Goal: Task Accomplishment & Management: Use online tool/utility

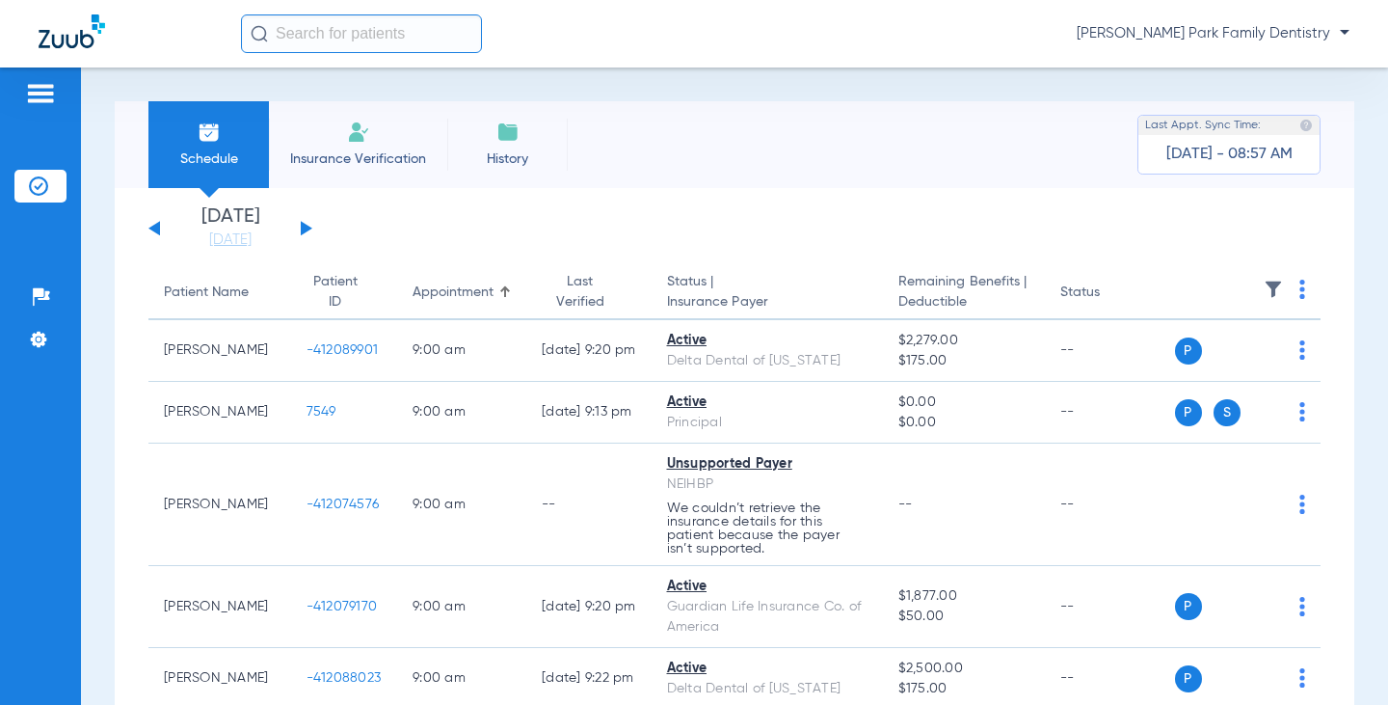
click at [1264, 292] on img at bounding box center [1273, 289] width 19 height 19
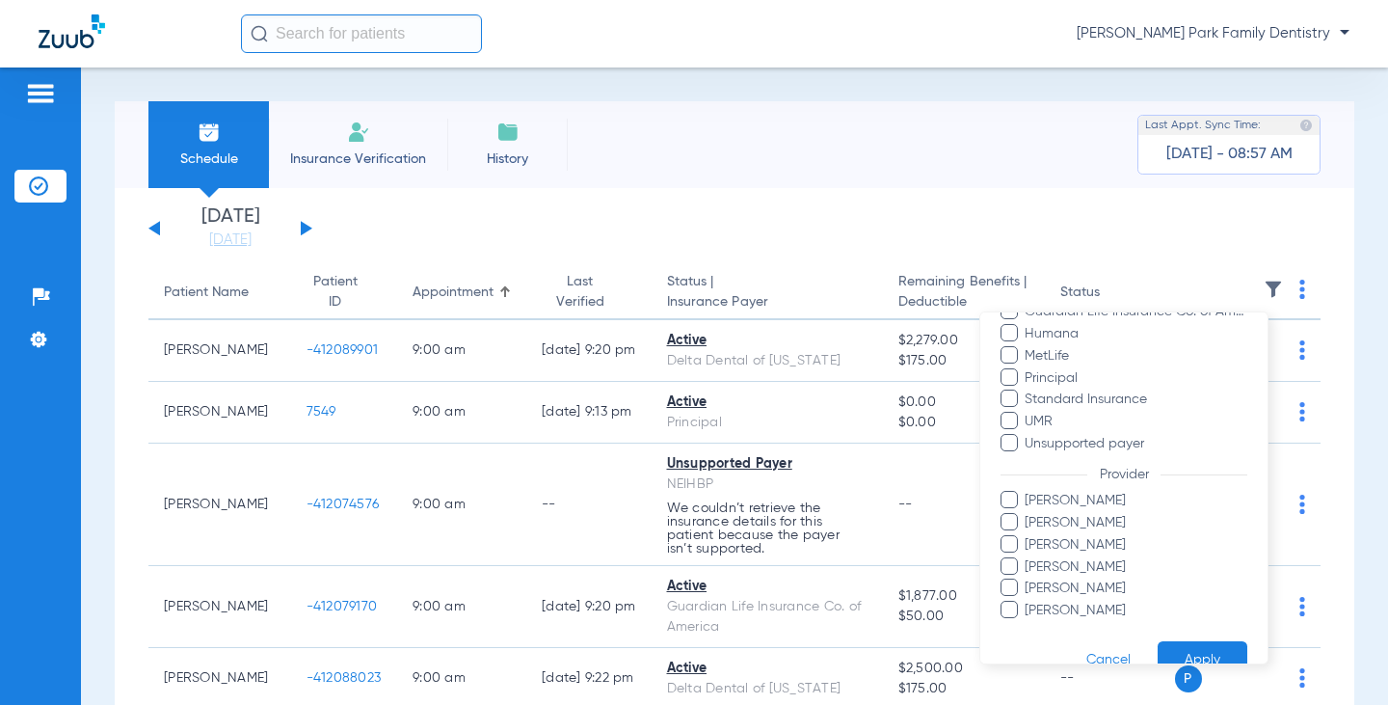
scroll to position [483, 0]
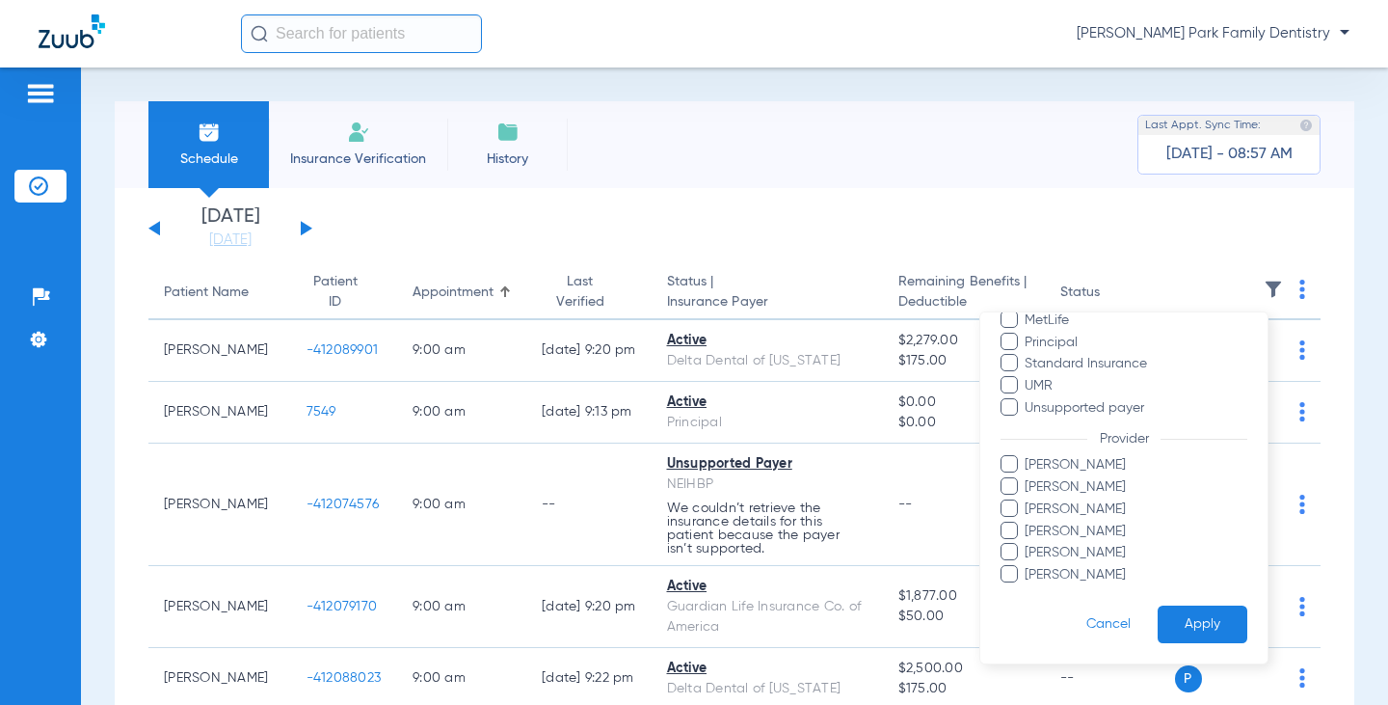
click at [1093, 572] on span "[PERSON_NAME]" at bounding box center [1136, 575] width 224 height 20
click at [1028, 588] on input "[PERSON_NAME]" at bounding box center [1028, 588] width 0 height 0
click at [1199, 630] on button "Apply" at bounding box center [1203, 624] width 90 height 38
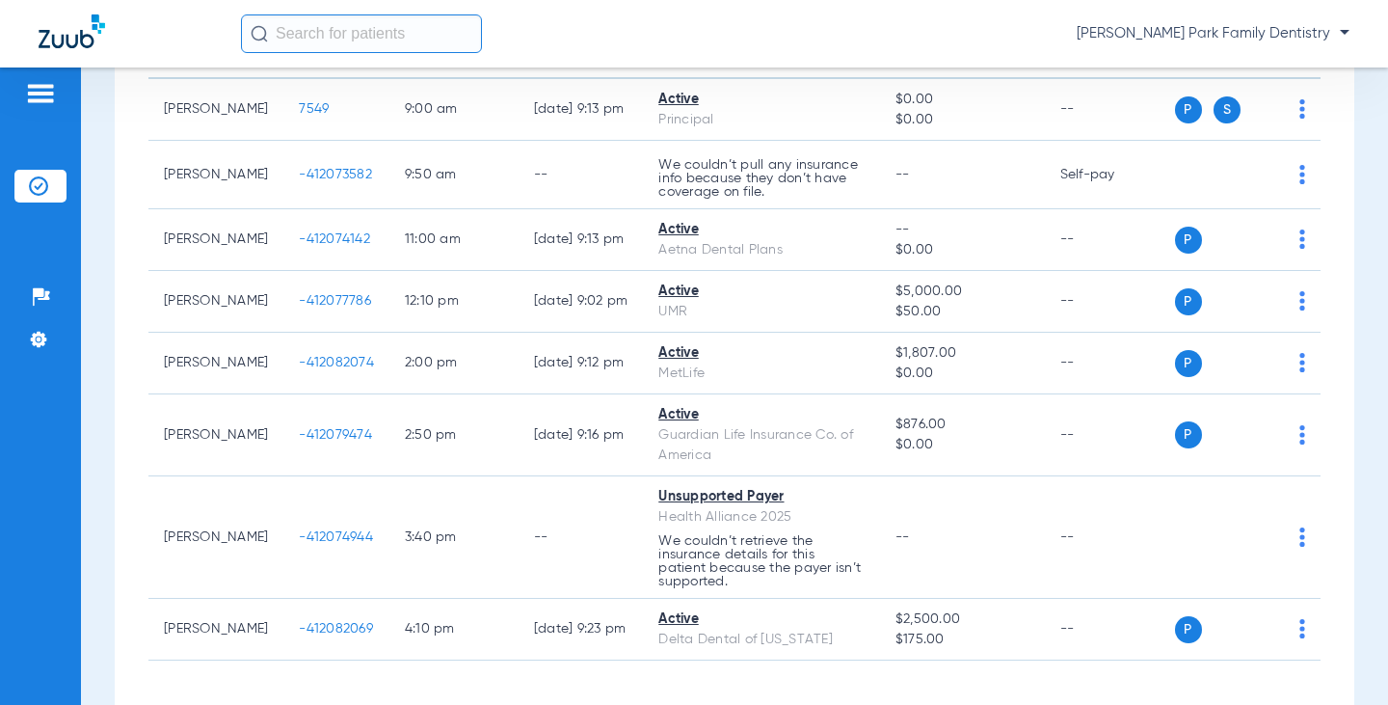
scroll to position [193, 0]
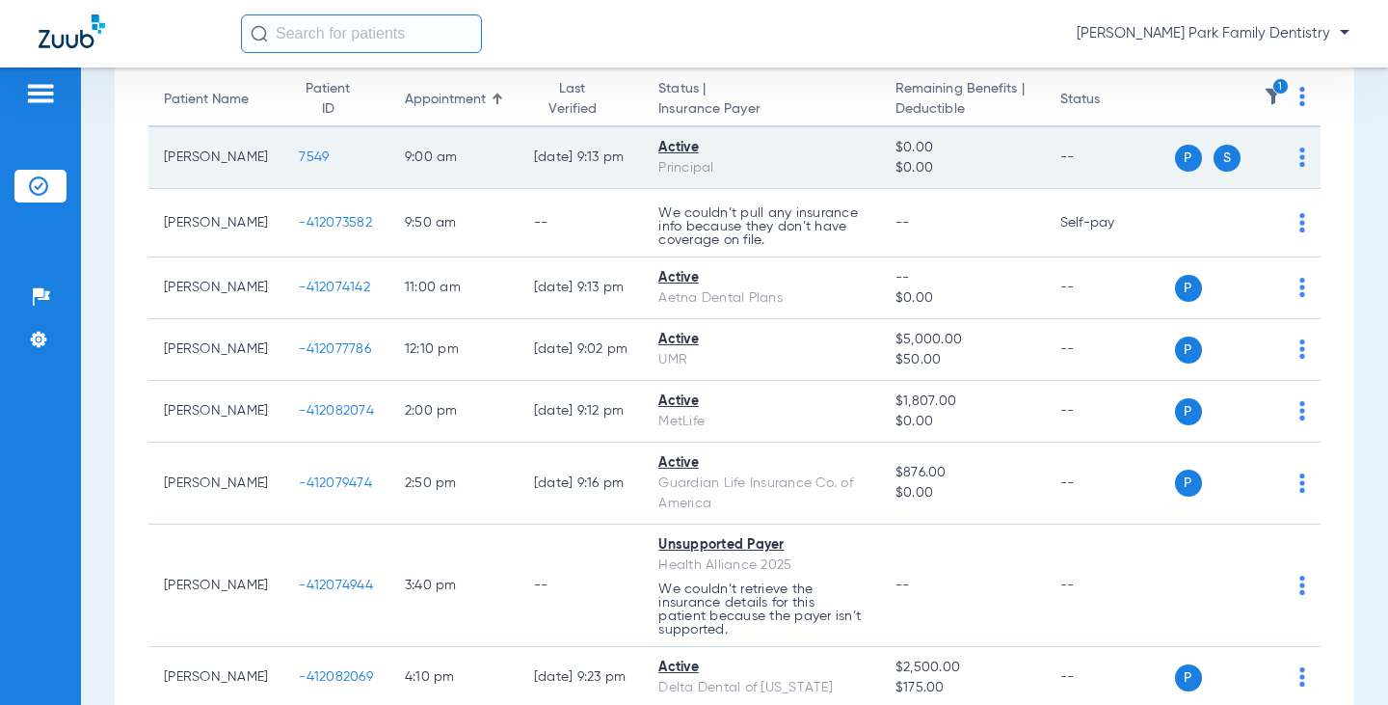
click at [299, 158] on span "7549" at bounding box center [314, 156] width 30 height 13
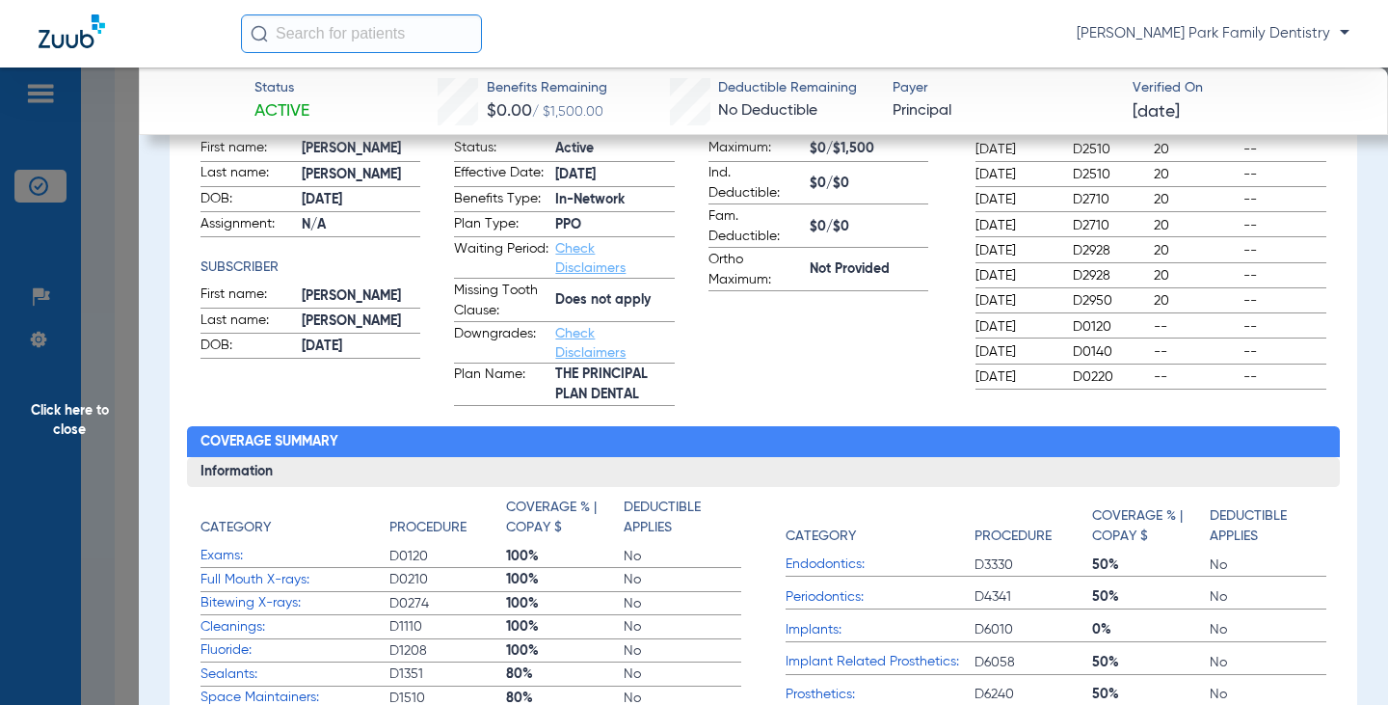
scroll to position [0, 0]
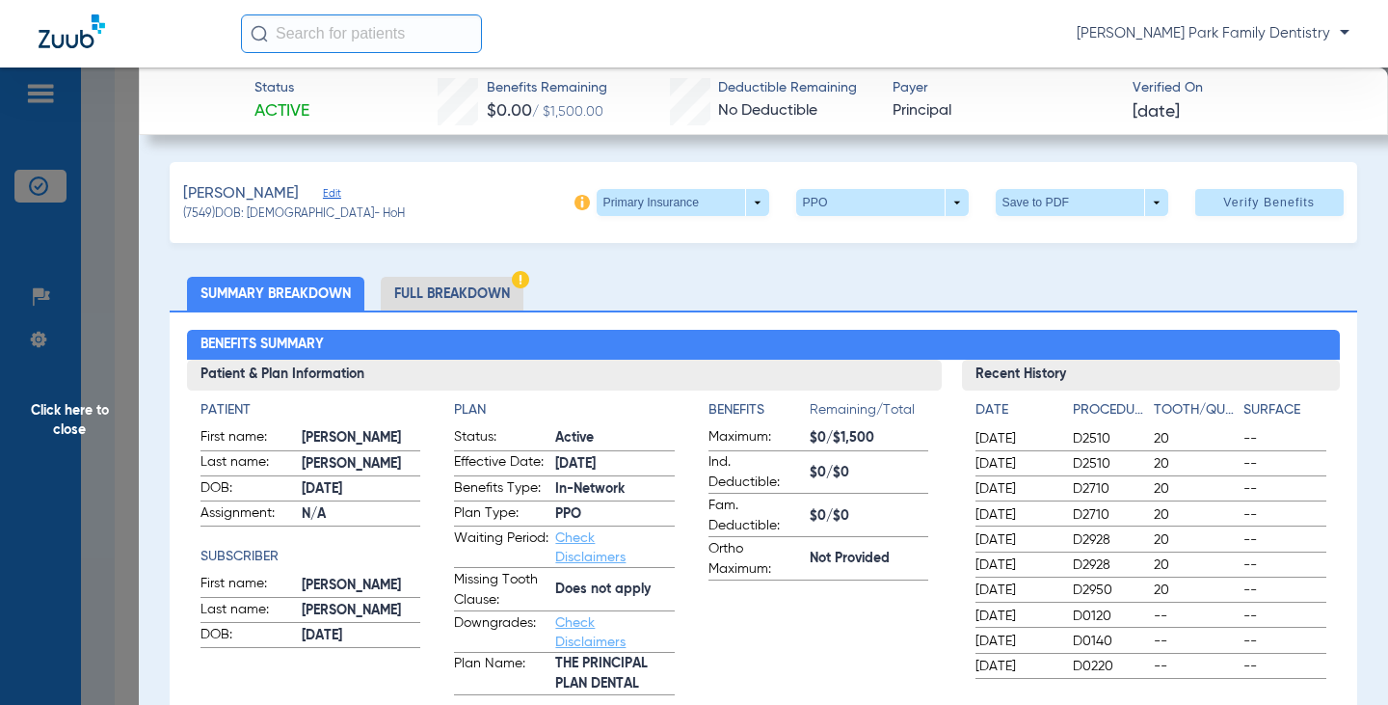
click at [60, 415] on span "Click here to close" at bounding box center [69, 419] width 139 height 705
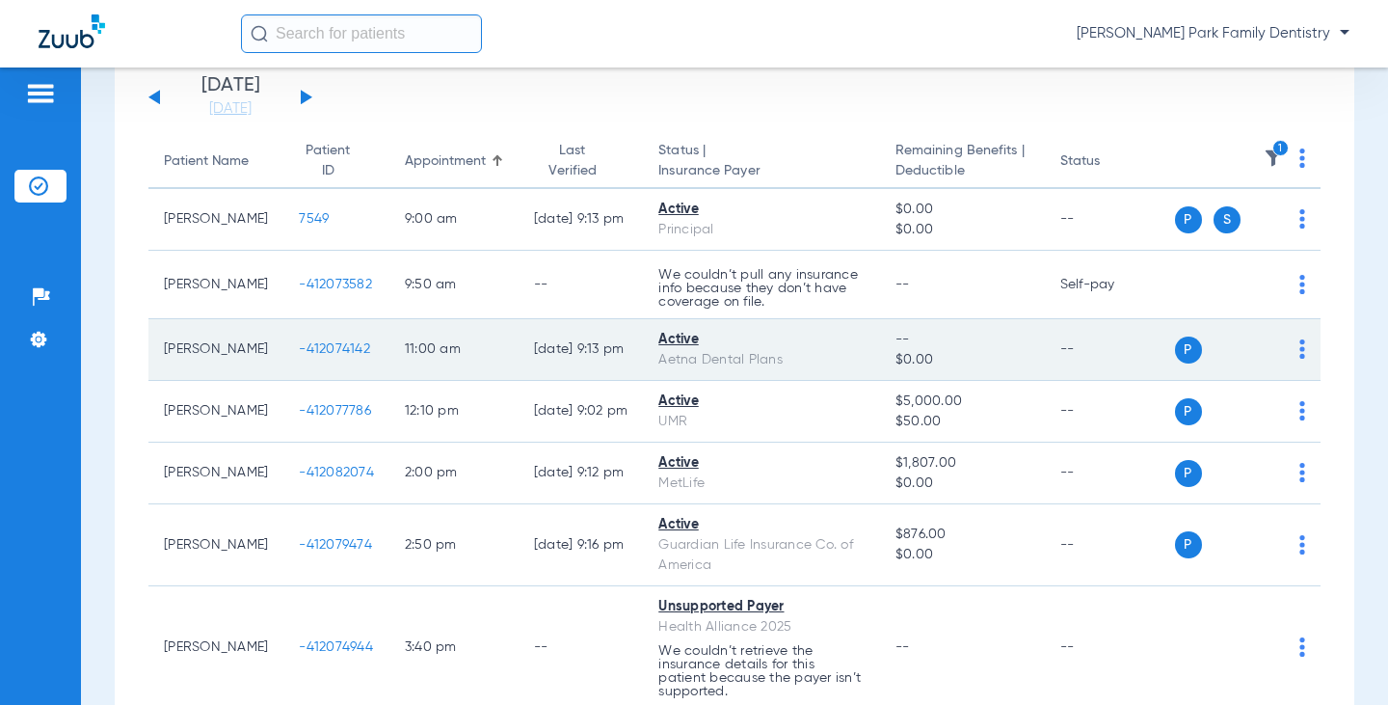
scroll to position [96, 0]
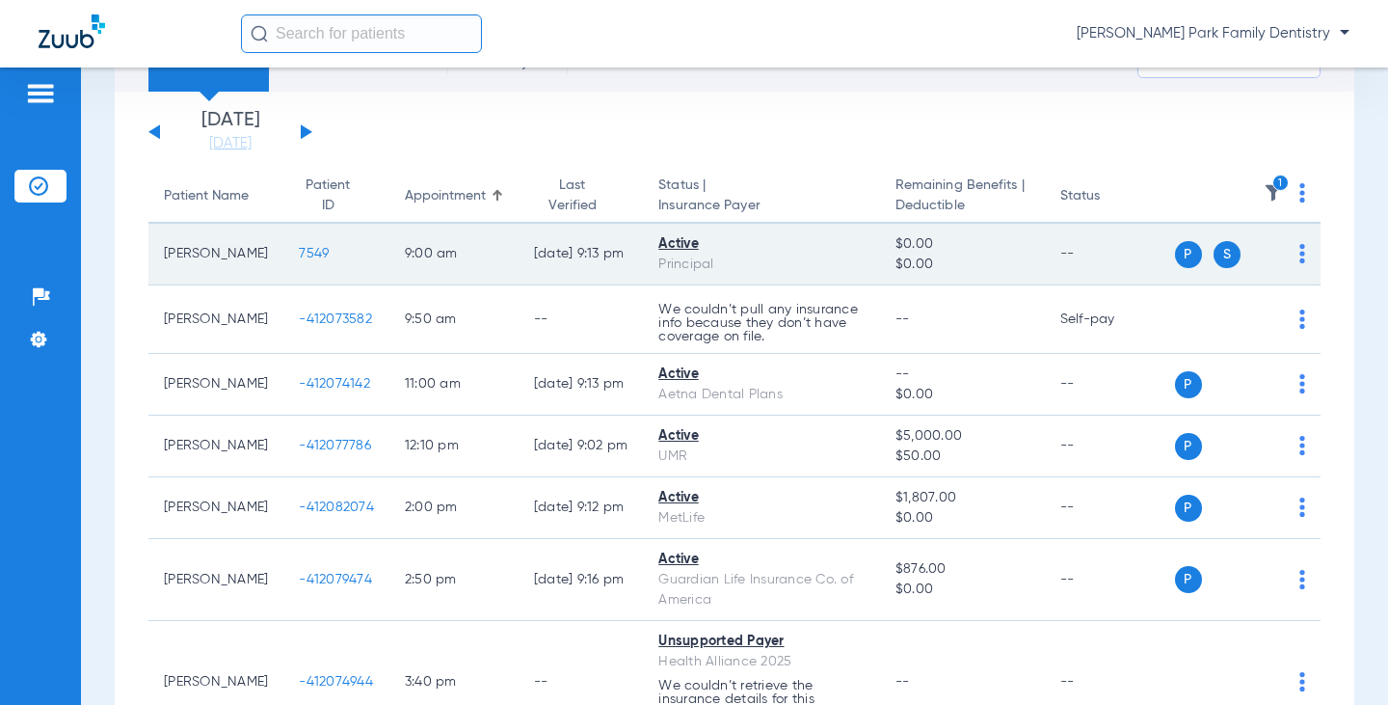
click at [299, 251] on span "7549" at bounding box center [314, 253] width 30 height 13
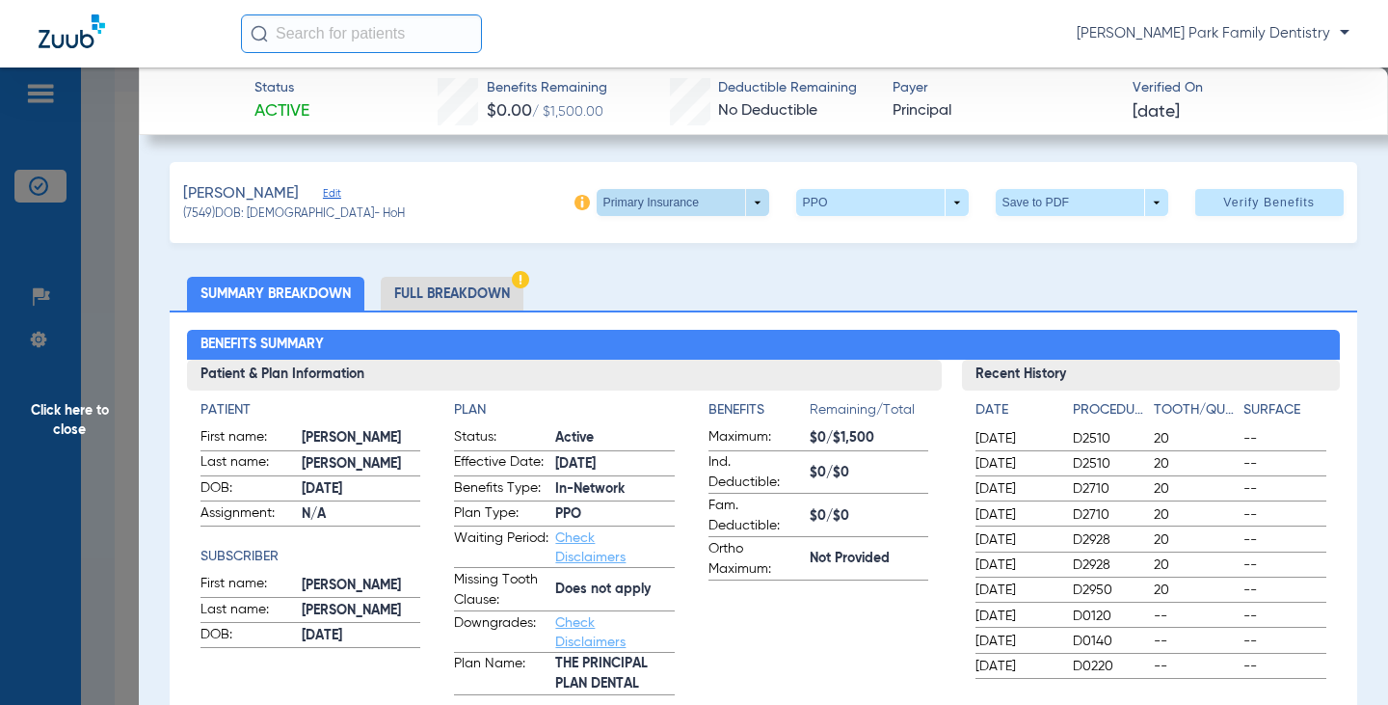
click at [744, 212] on span at bounding box center [683, 202] width 173 height 27
click at [706, 270] on button "Secondary Insurance" at bounding box center [662, 279] width 158 height 39
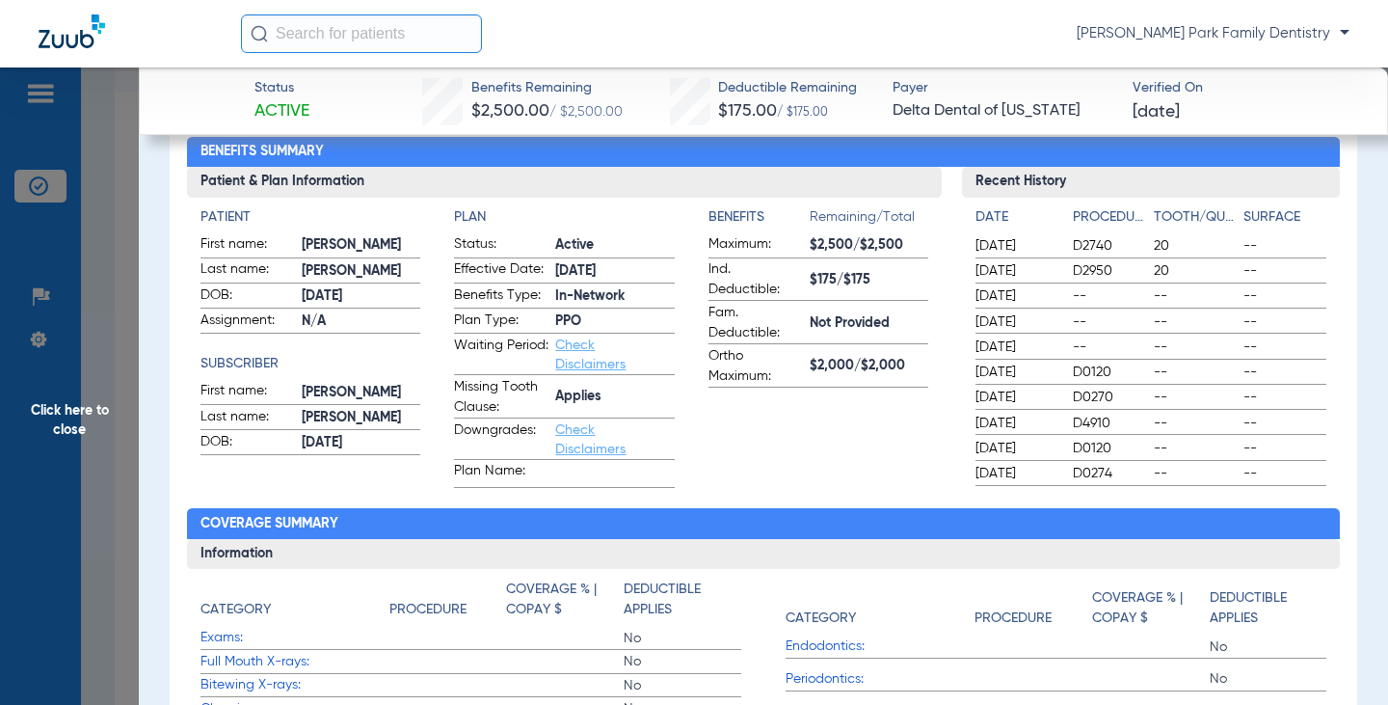
scroll to position [0, 0]
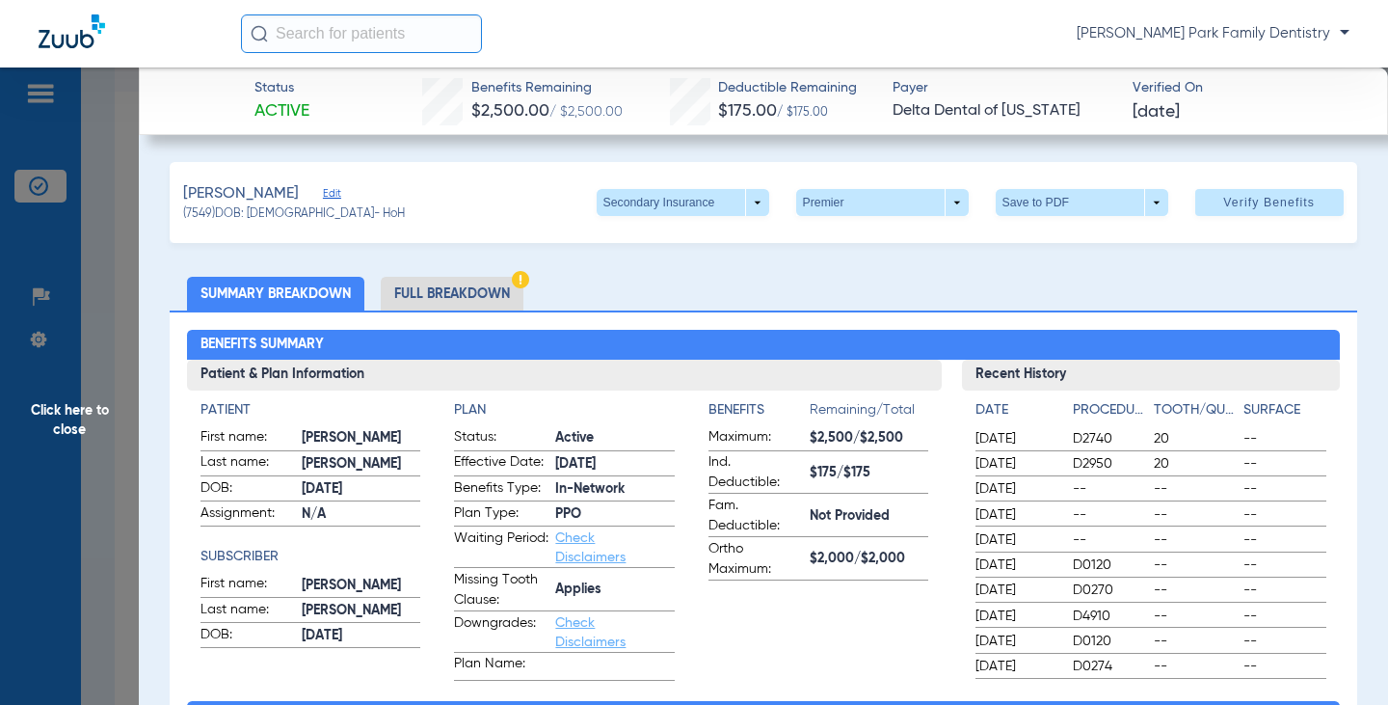
click at [66, 401] on span "Click here to close" at bounding box center [69, 419] width 139 height 705
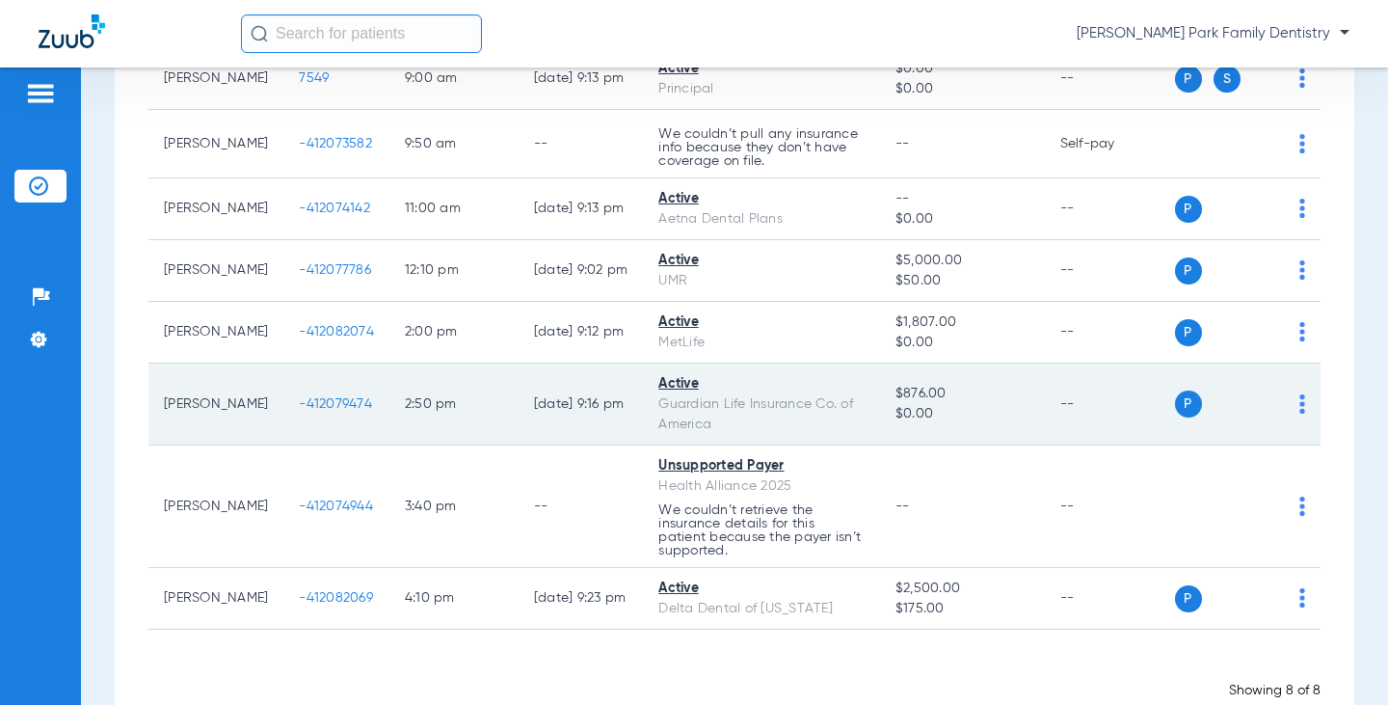
scroll to position [289, 0]
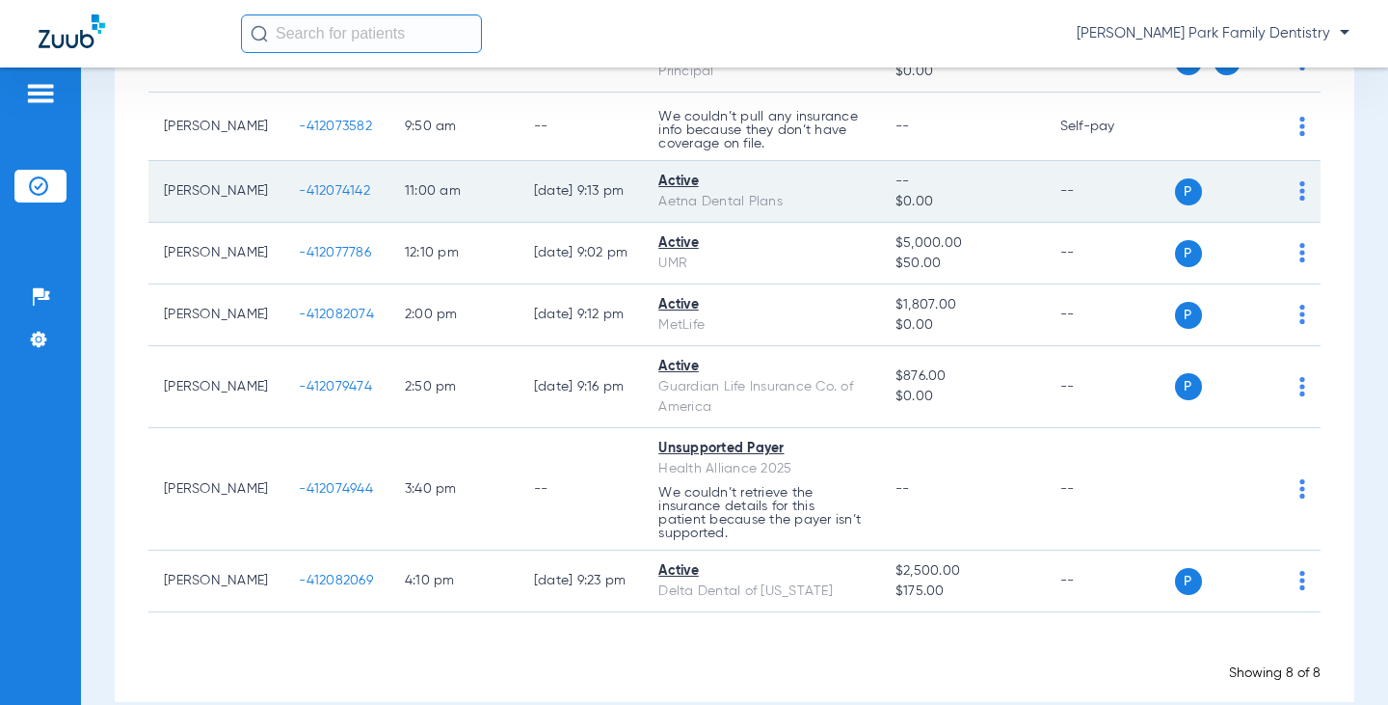
click at [299, 193] on span "-412074142" at bounding box center [334, 190] width 71 height 13
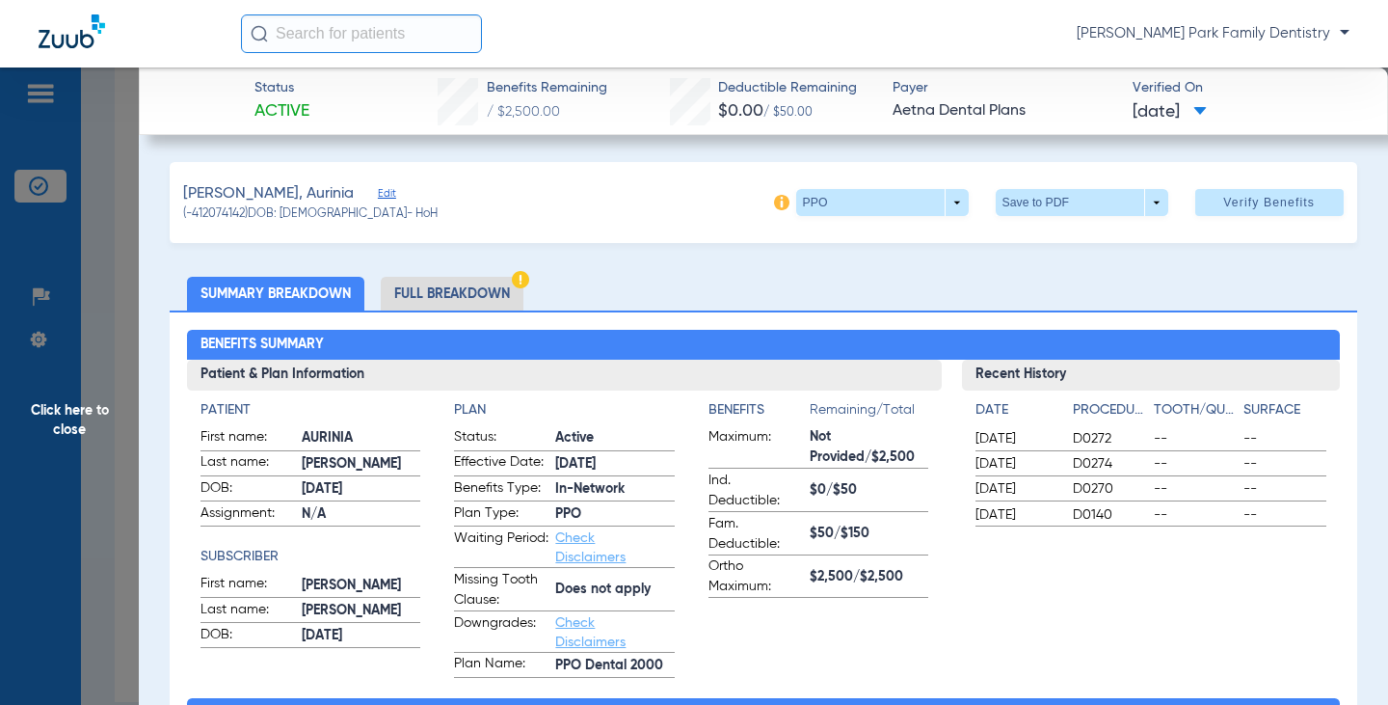
click at [64, 408] on span "Click here to close" at bounding box center [69, 419] width 139 height 705
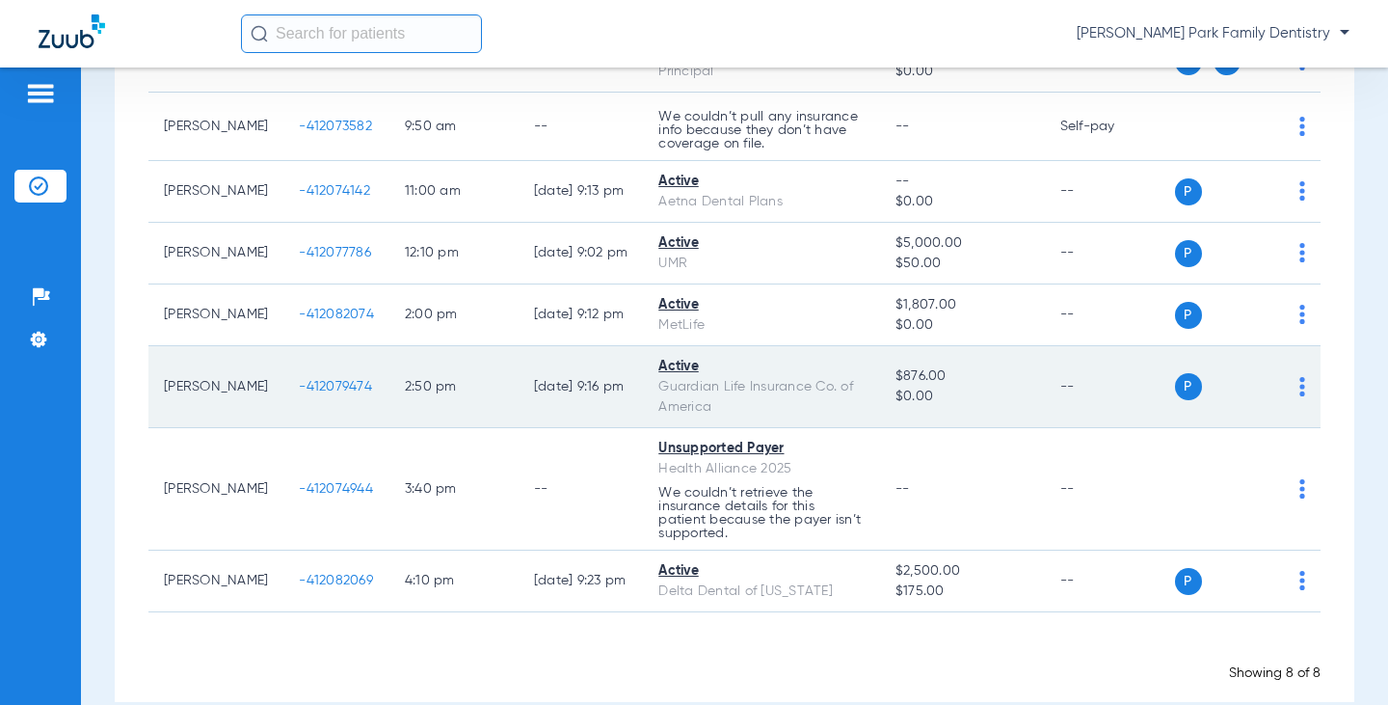
click at [313, 386] on span "-412079474" at bounding box center [335, 386] width 73 height 13
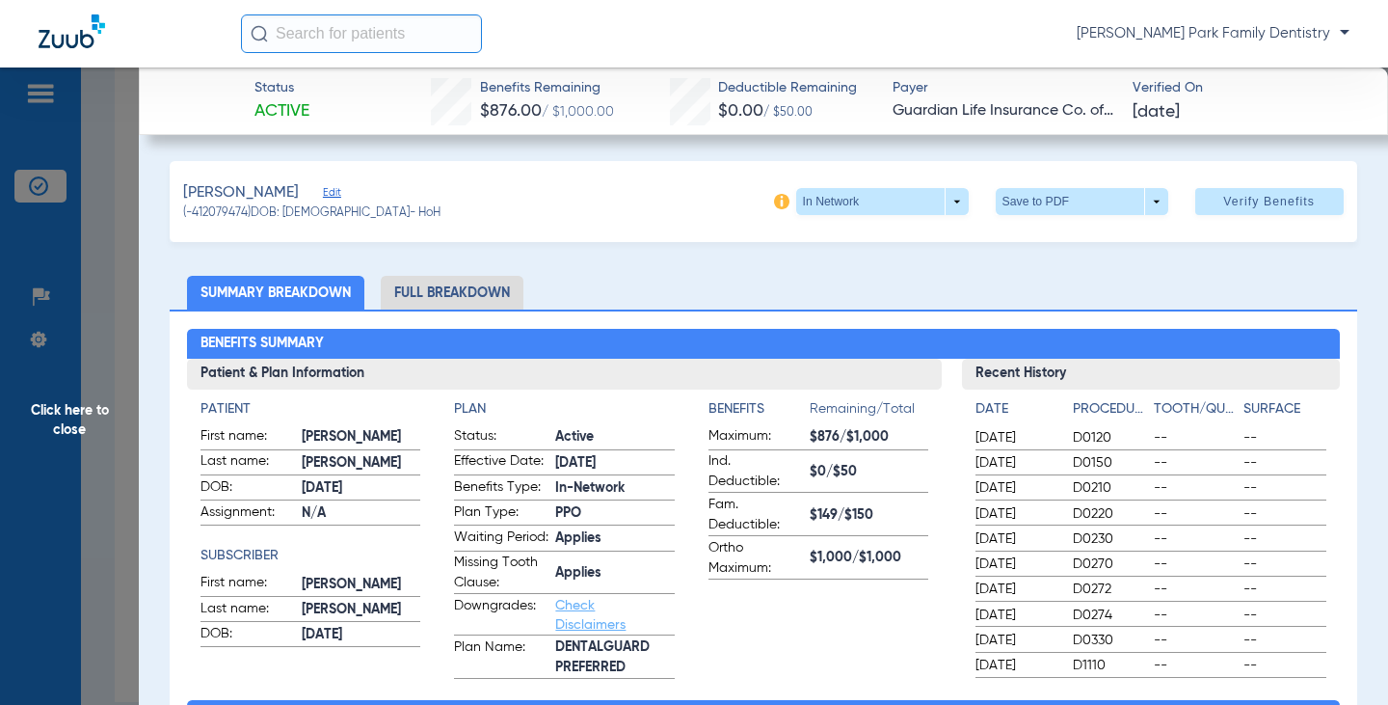
scroll to position [0, 0]
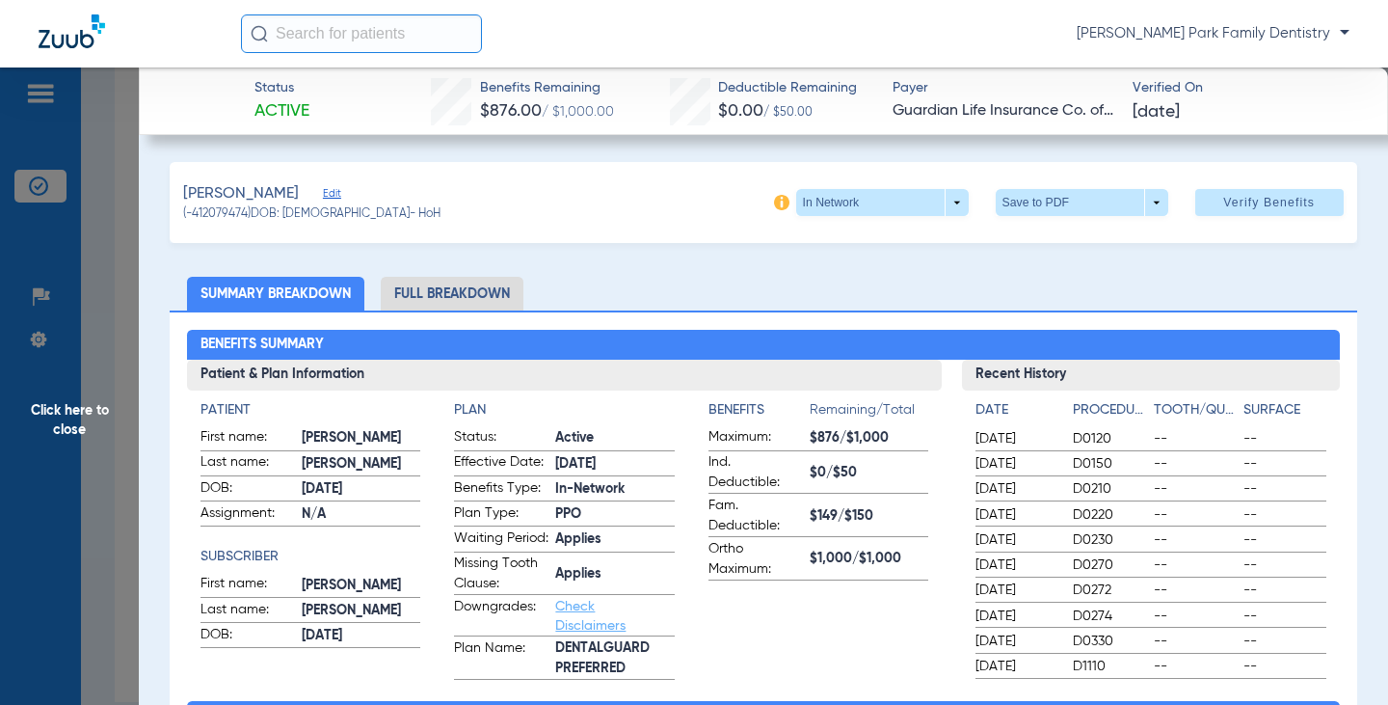
click at [76, 414] on span "Click here to close" at bounding box center [69, 419] width 139 height 705
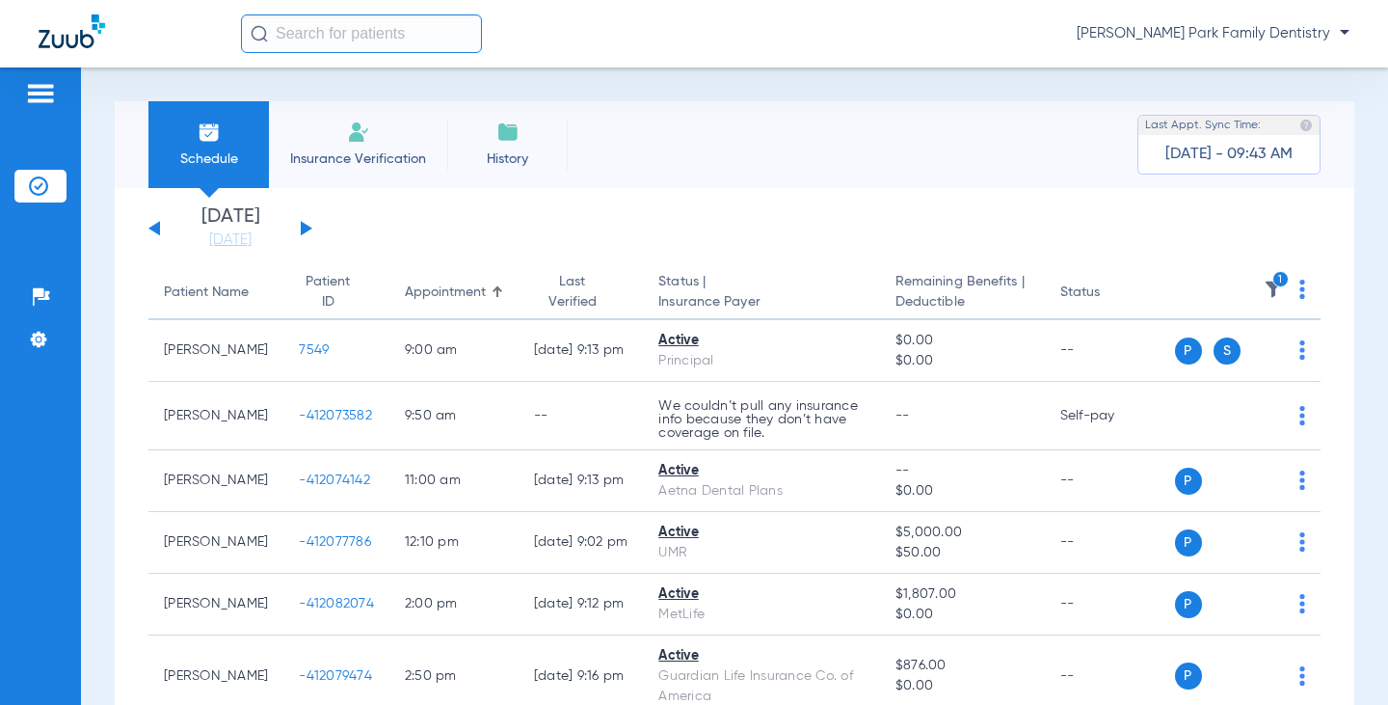
click at [1264, 288] on img at bounding box center [1273, 289] width 19 height 19
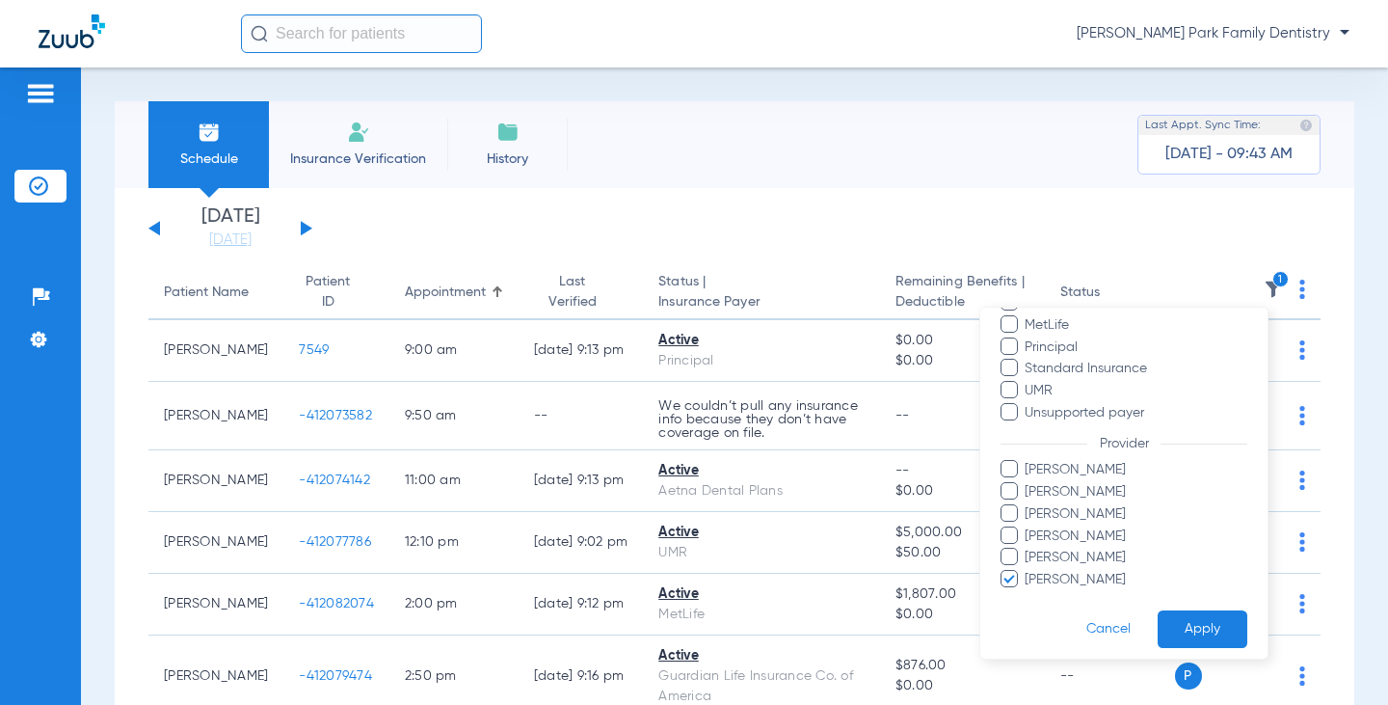
scroll to position [483, 0]
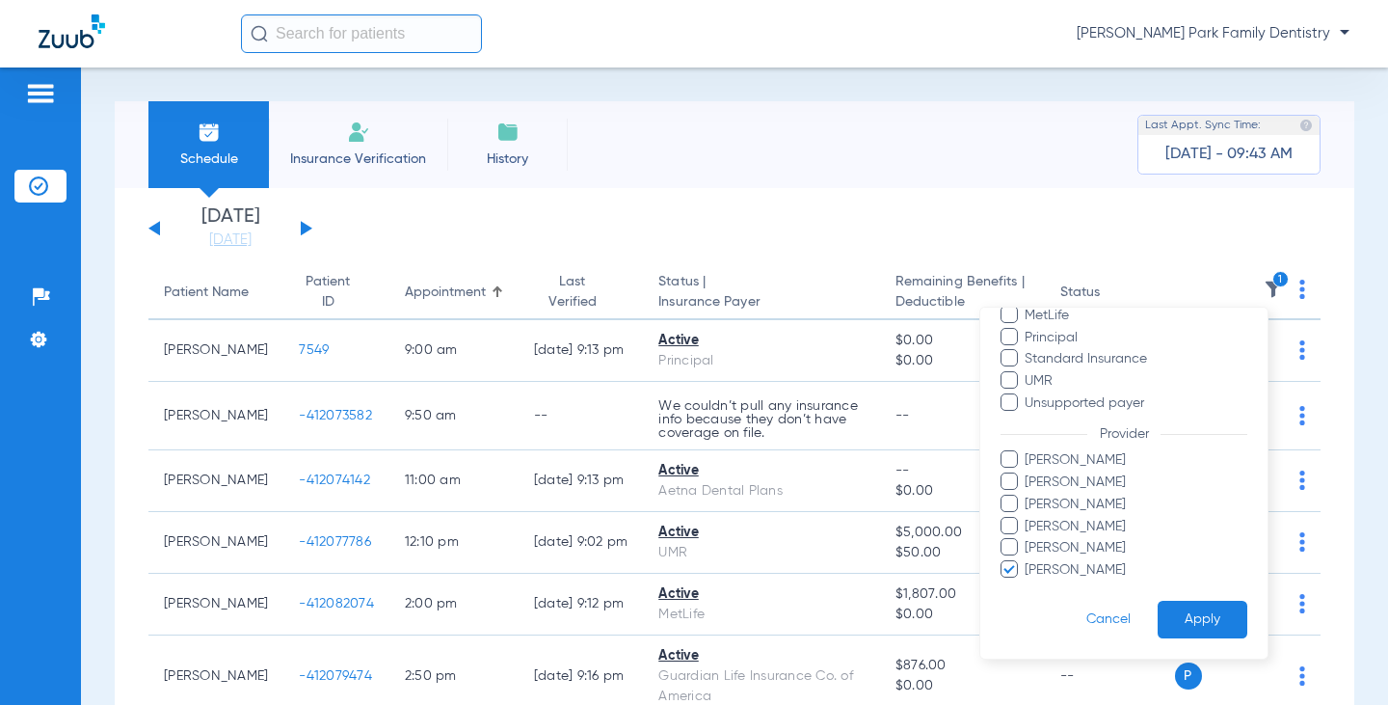
click at [1103, 566] on span "[PERSON_NAME]" at bounding box center [1136, 570] width 224 height 20
click at [1028, 583] on input "[PERSON_NAME]" at bounding box center [1028, 583] width 0 height 0
click at [1100, 527] on span "[PERSON_NAME]" at bounding box center [1136, 527] width 224 height 20
click at [1028, 540] on input "[PERSON_NAME]" at bounding box center [1028, 540] width 0 height 0
click at [1166, 611] on button "Apply" at bounding box center [1203, 620] width 90 height 38
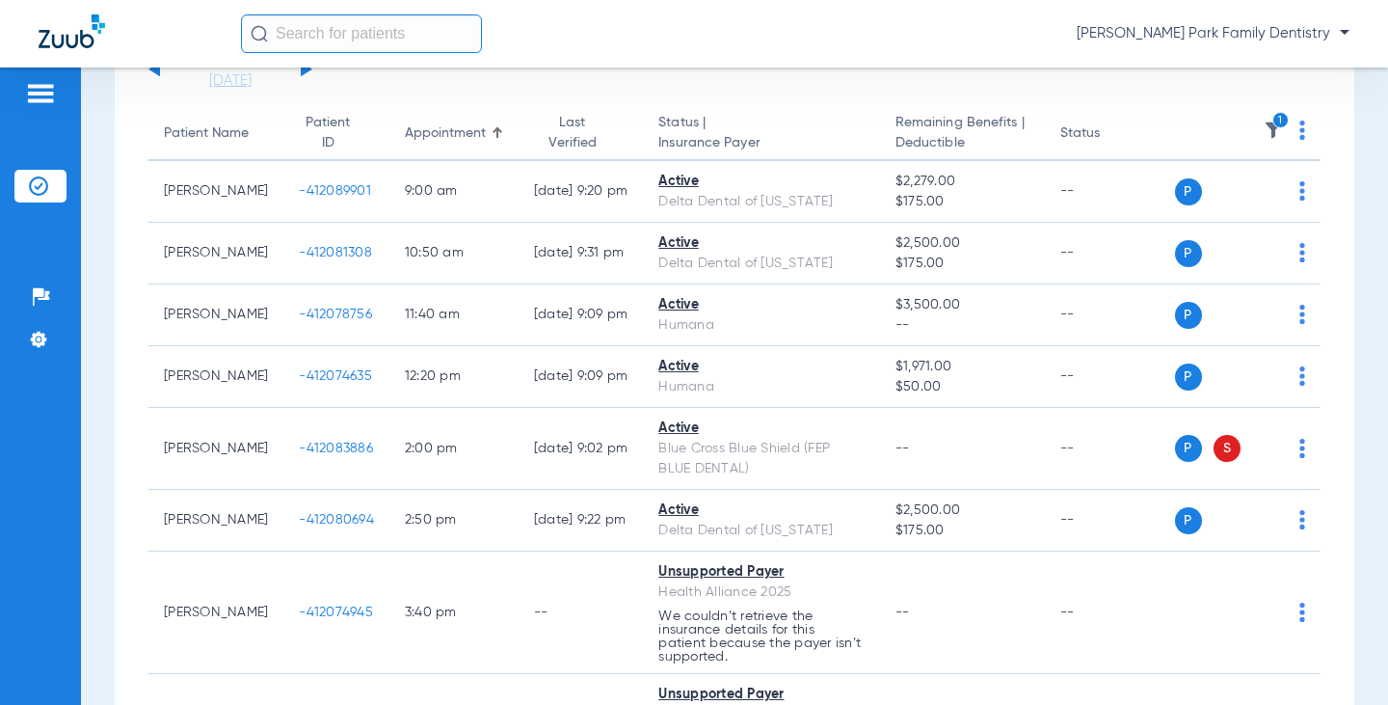
scroll to position [193, 0]
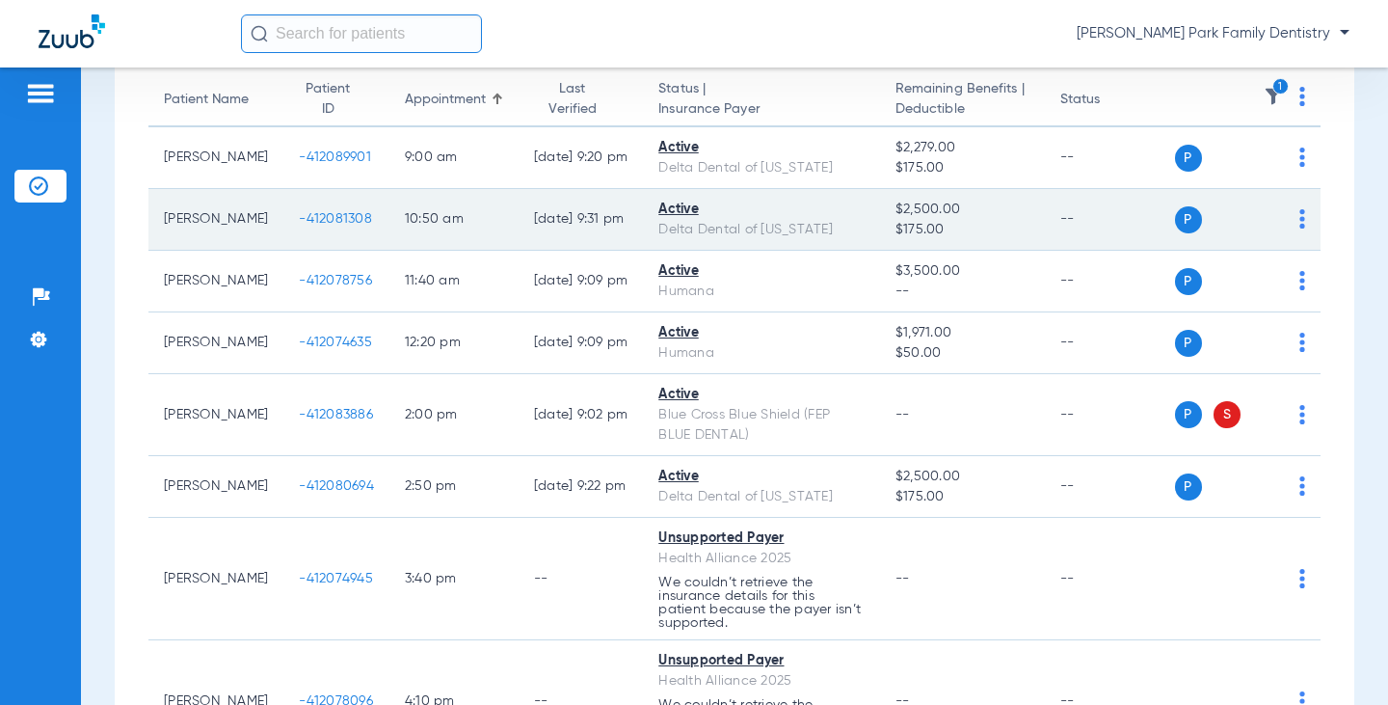
click at [291, 227] on td "-412081308" at bounding box center [336, 220] width 106 height 62
click at [299, 217] on span "-412081308" at bounding box center [335, 218] width 73 height 13
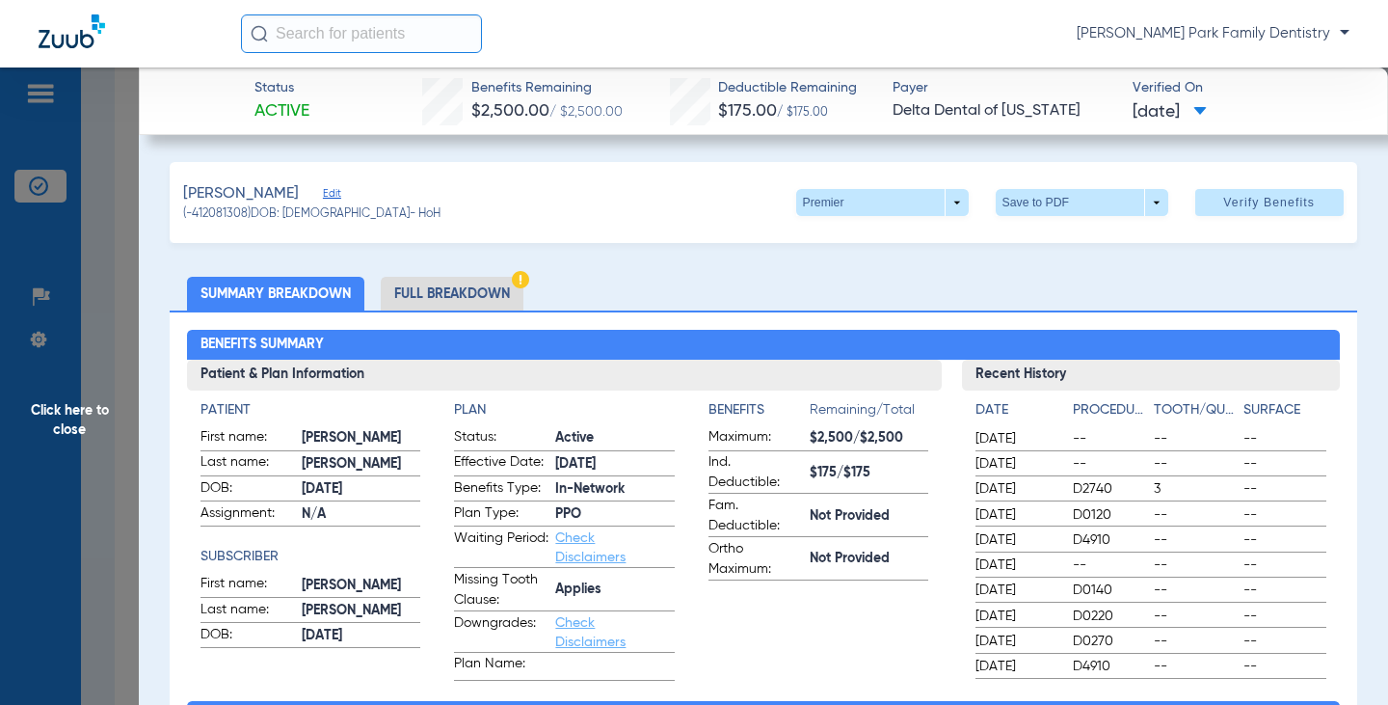
click at [76, 414] on span "Click here to close" at bounding box center [69, 419] width 139 height 705
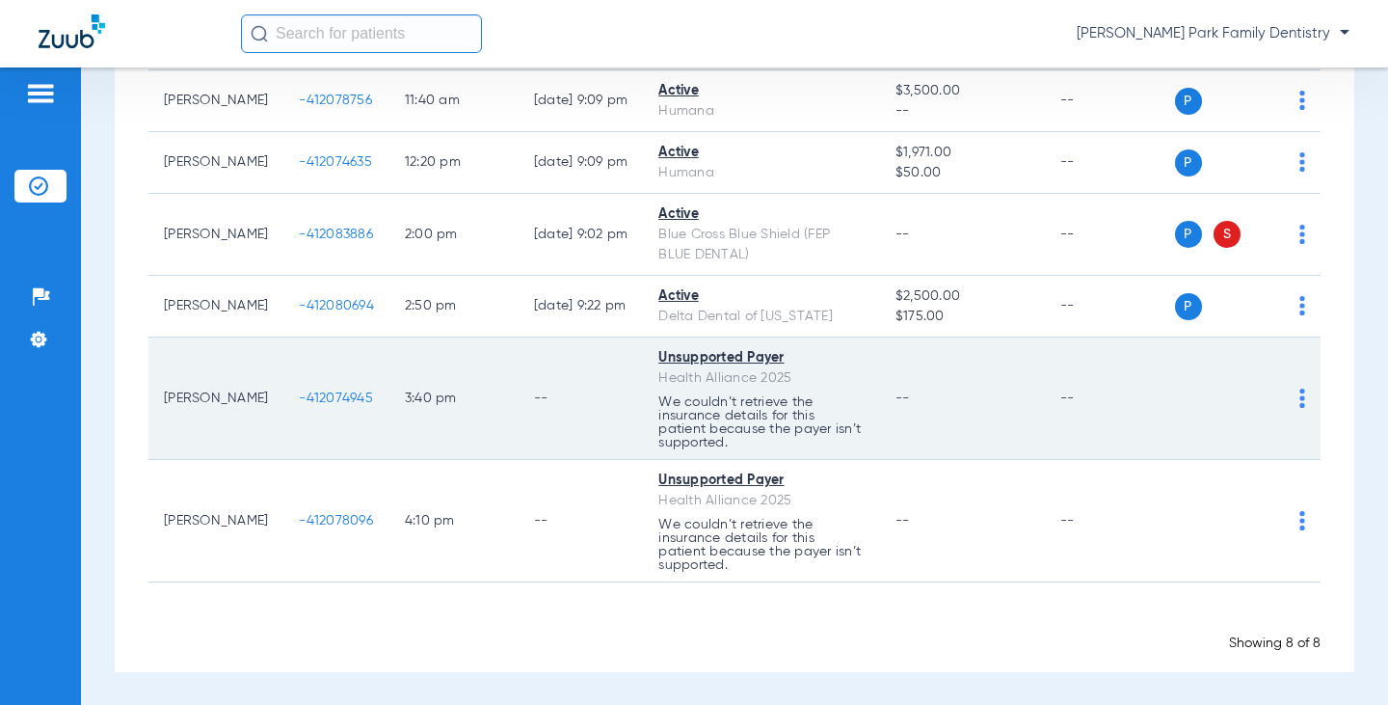
scroll to position [374, 0]
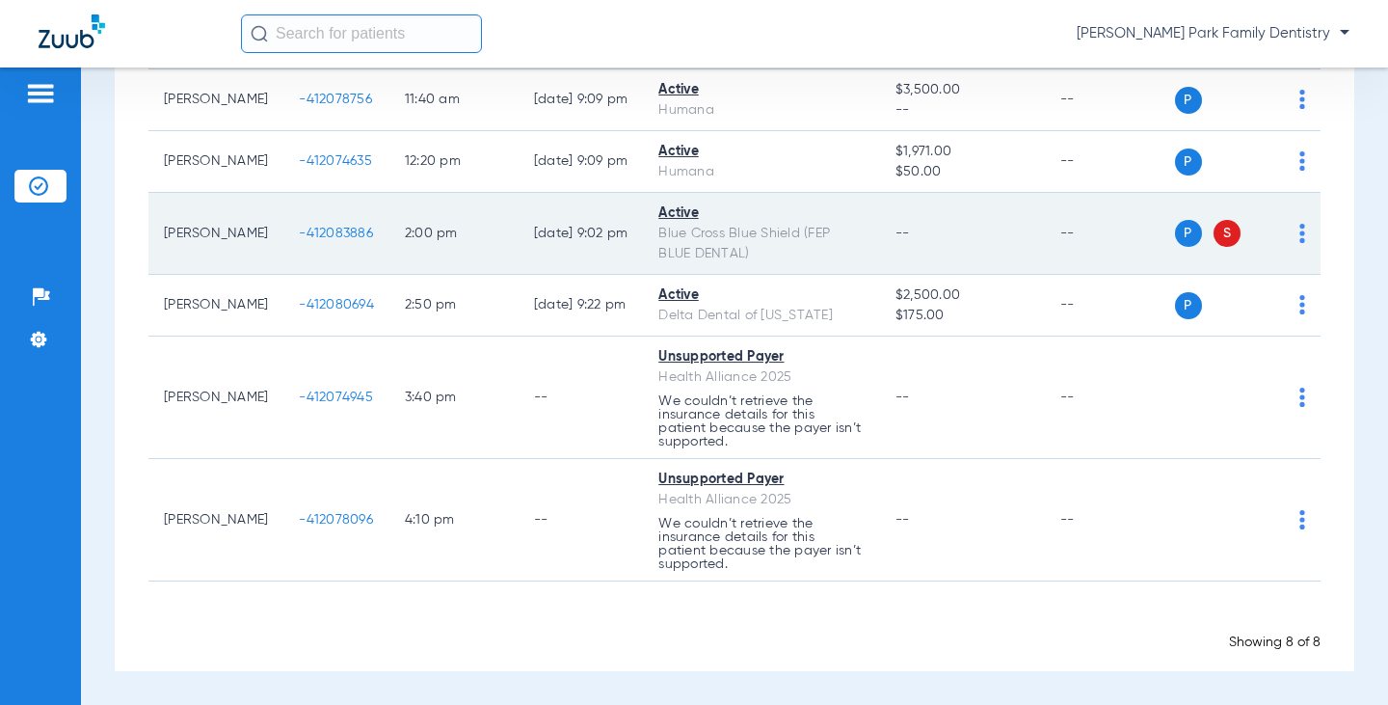
click at [301, 237] on span "-412083886" at bounding box center [336, 233] width 74 height 13
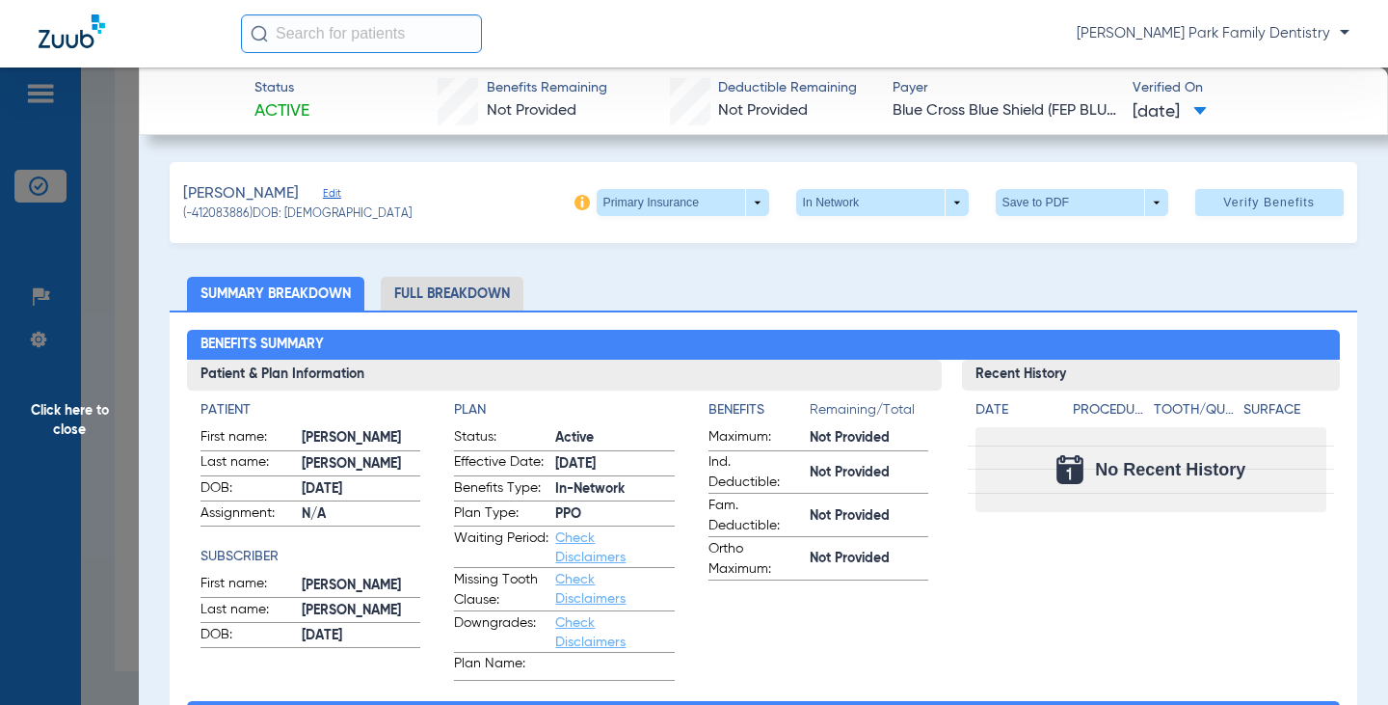
click at [67, 421] on span "Click here to close" at bounding box center [69, 419] width 139 height 705
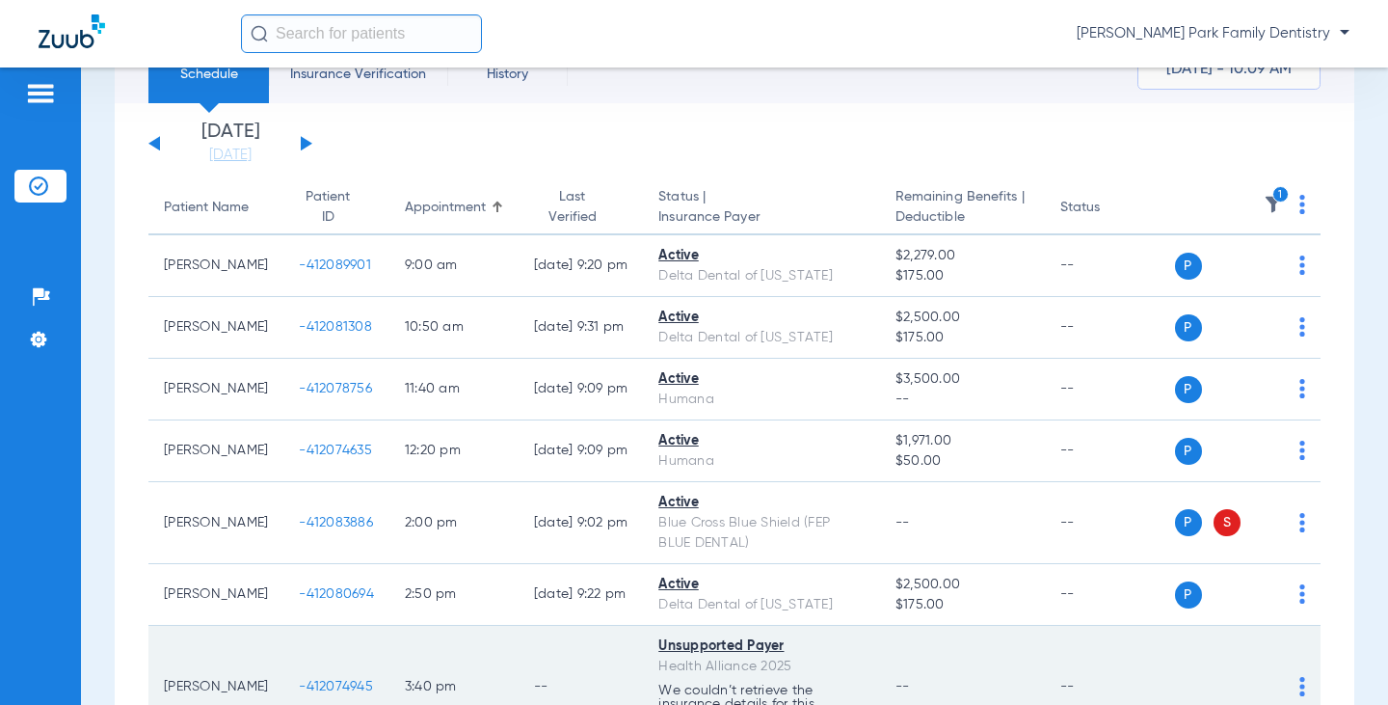
scroll to position [0, 0]
